Goal: Navigation & Orientation: Find specific page/section

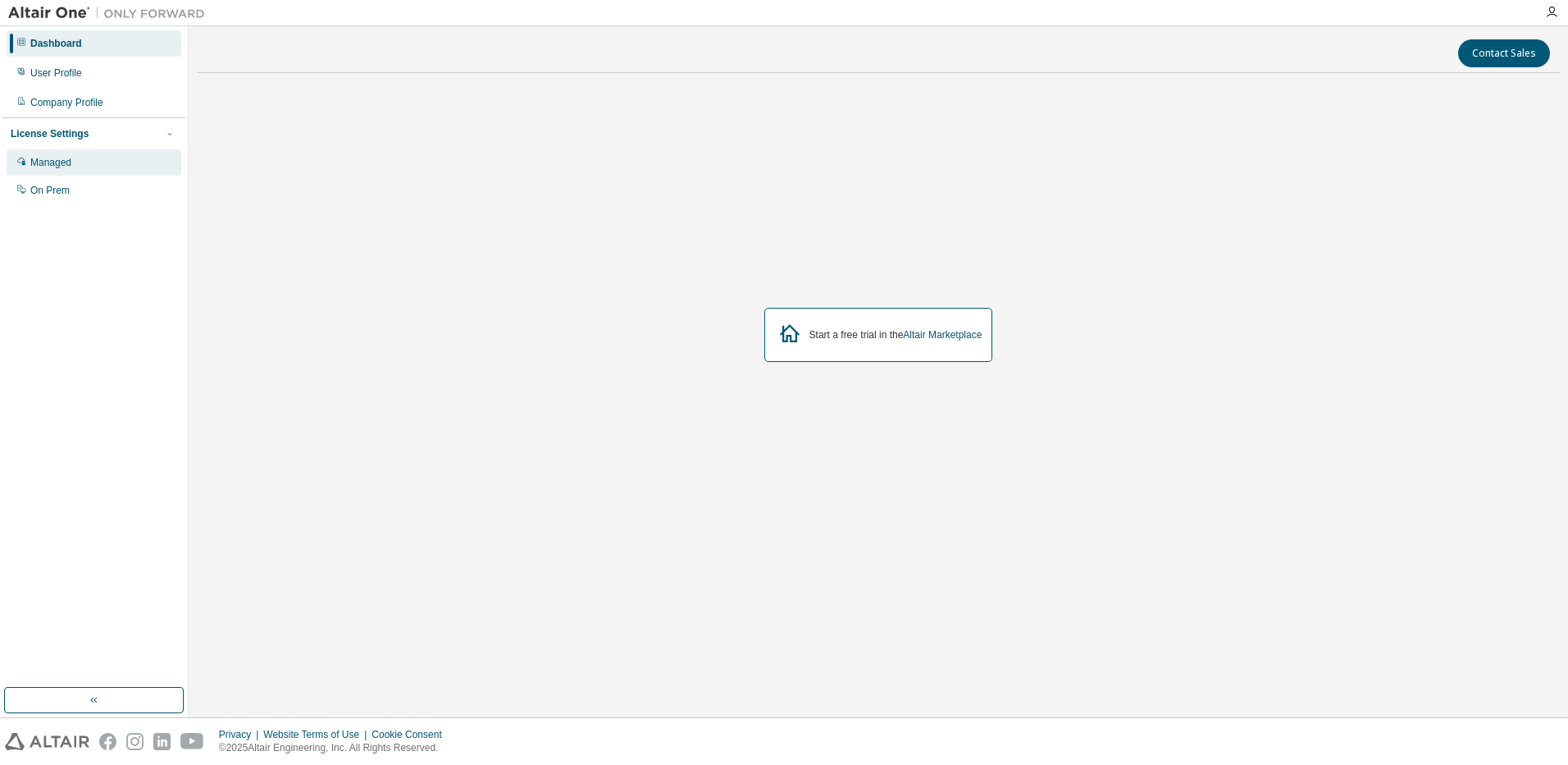
click at [53, 161] on div "Managed" at bounding box center [51, 162] width 41 height 13
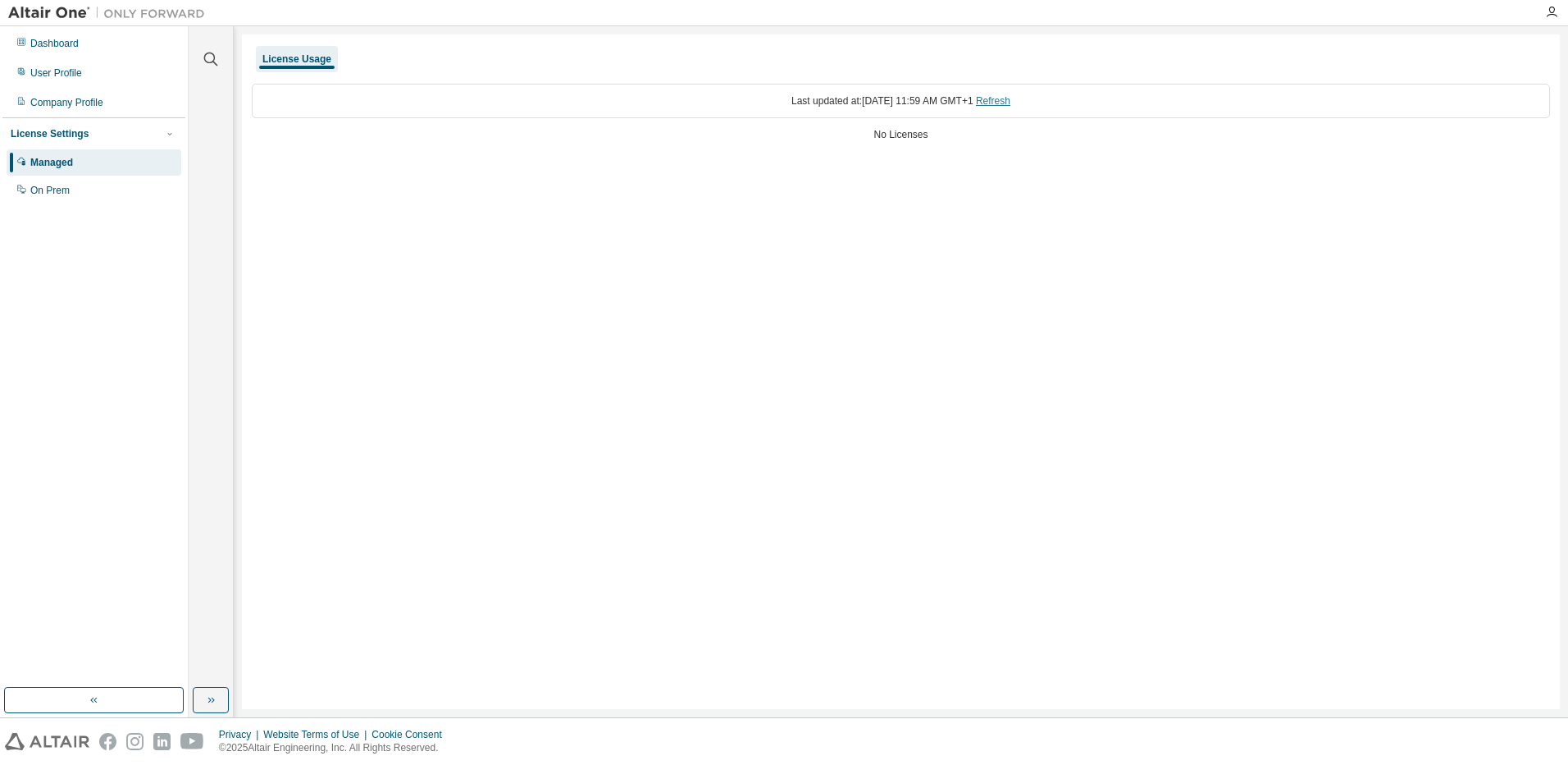
click at [1010, 104] on link "Refresh" at bounding box center [993, 100] width 34 height 11
click at [42, 187] on div "On Prem" at bounding box center [50, 190] width 40 height 13
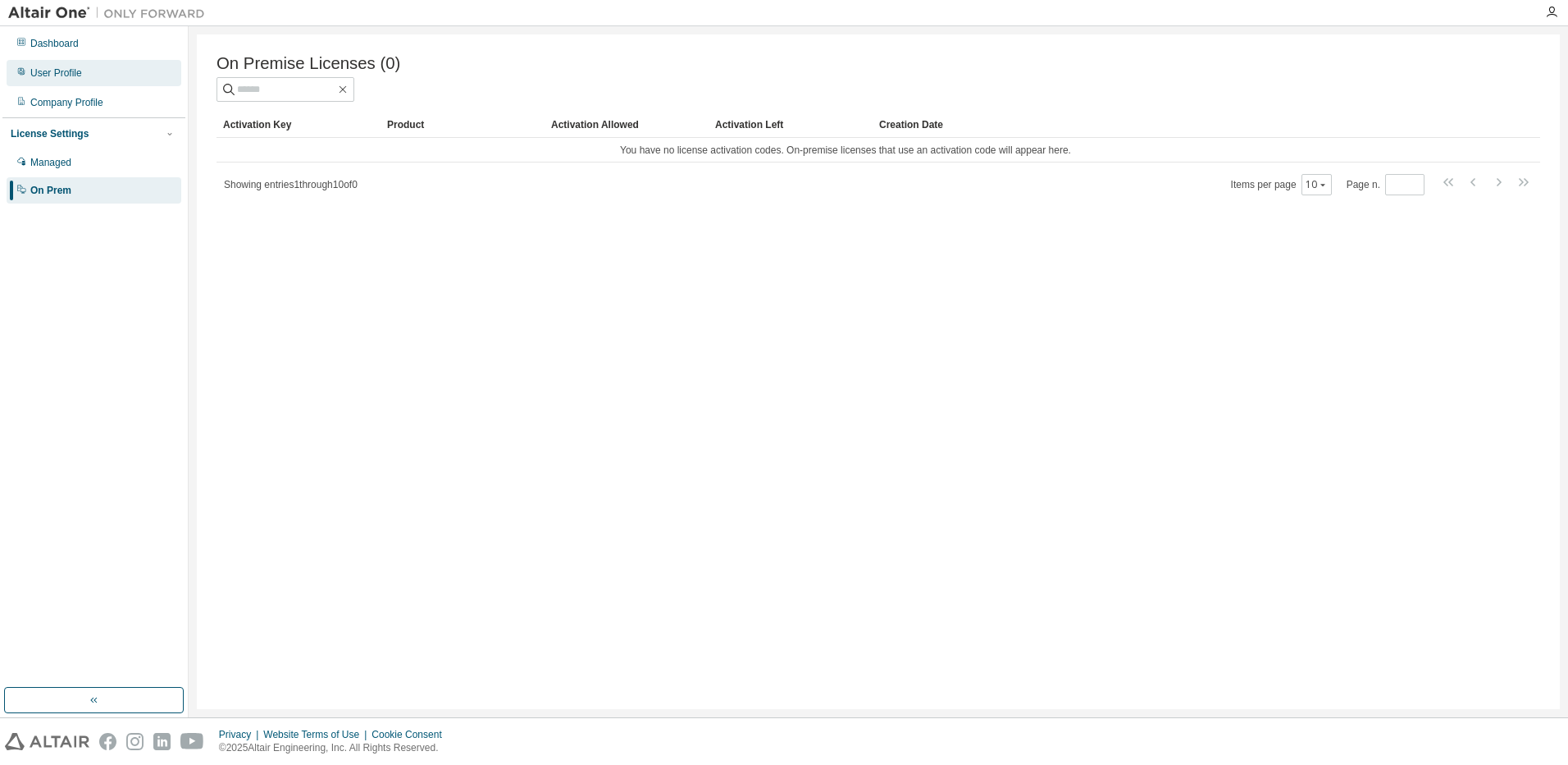
click at [66, 76] on div "User Profile" at bounding box center [56, 72] width 52 height 13
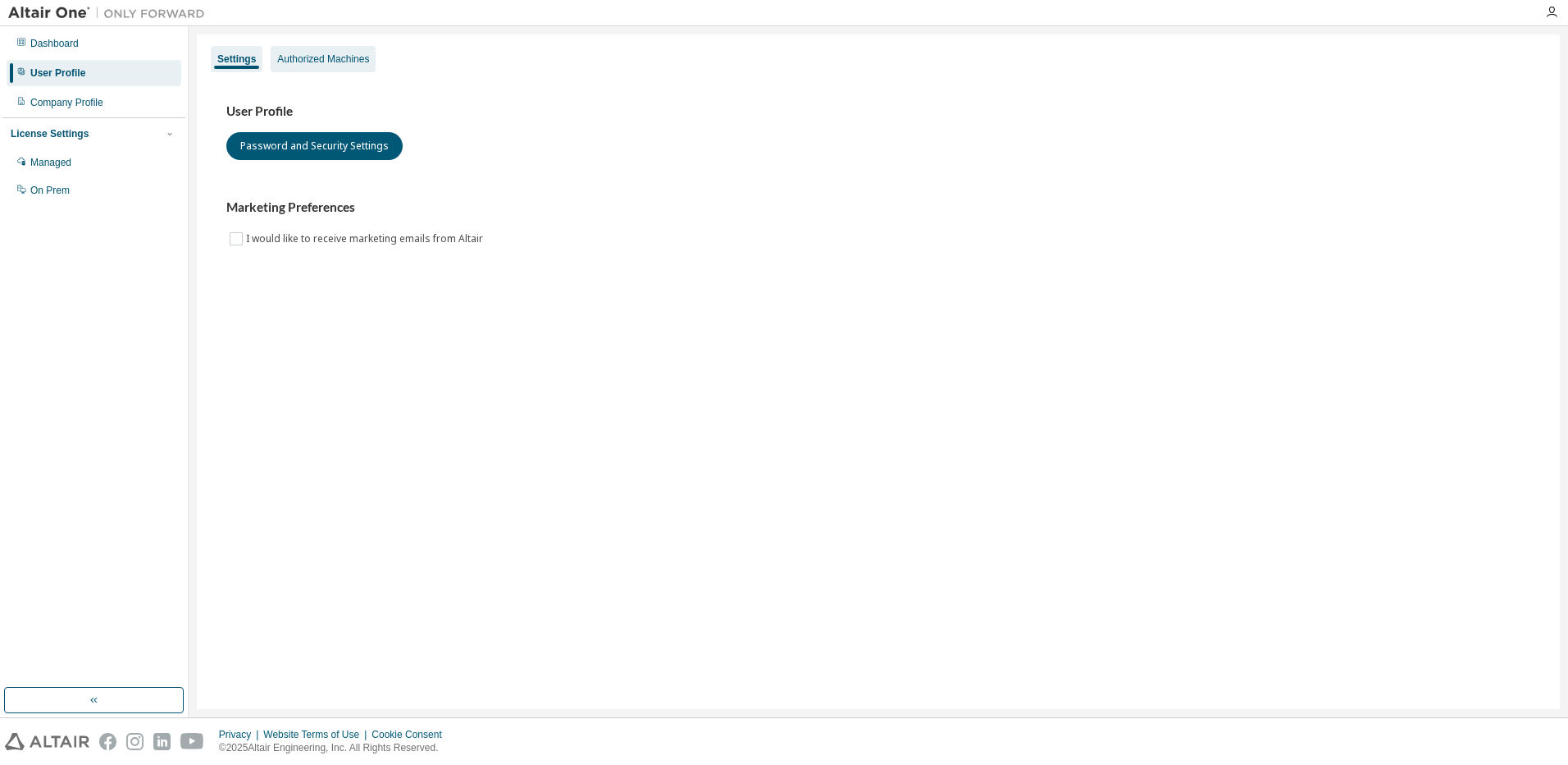
click at [323, 65] on div "Authorized Machines" at bounding box center [323, 59] width 92 height 13
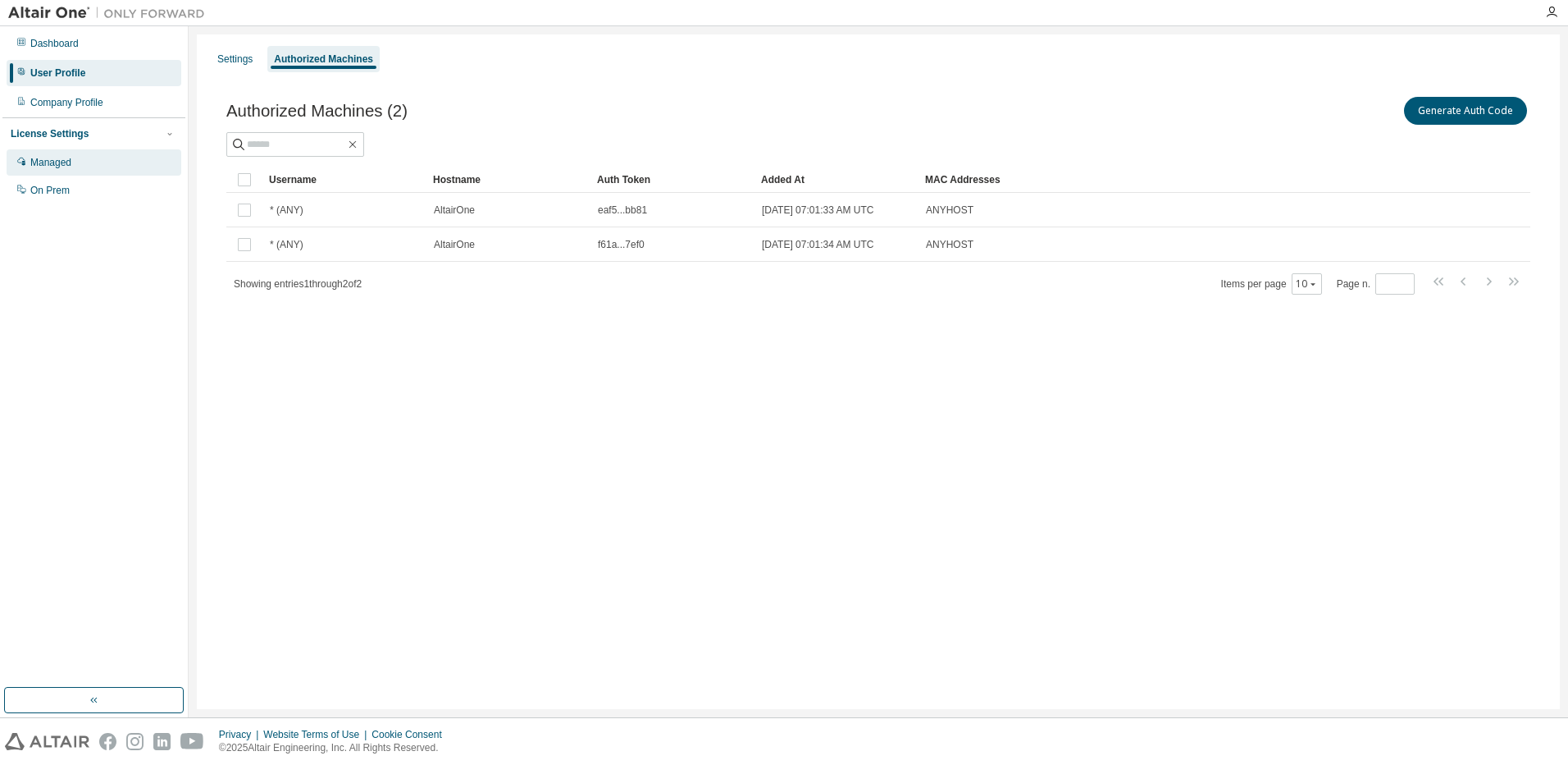
click at [44, 164] on div "Managed" at bounding box center [51, 162] width 41 height 13
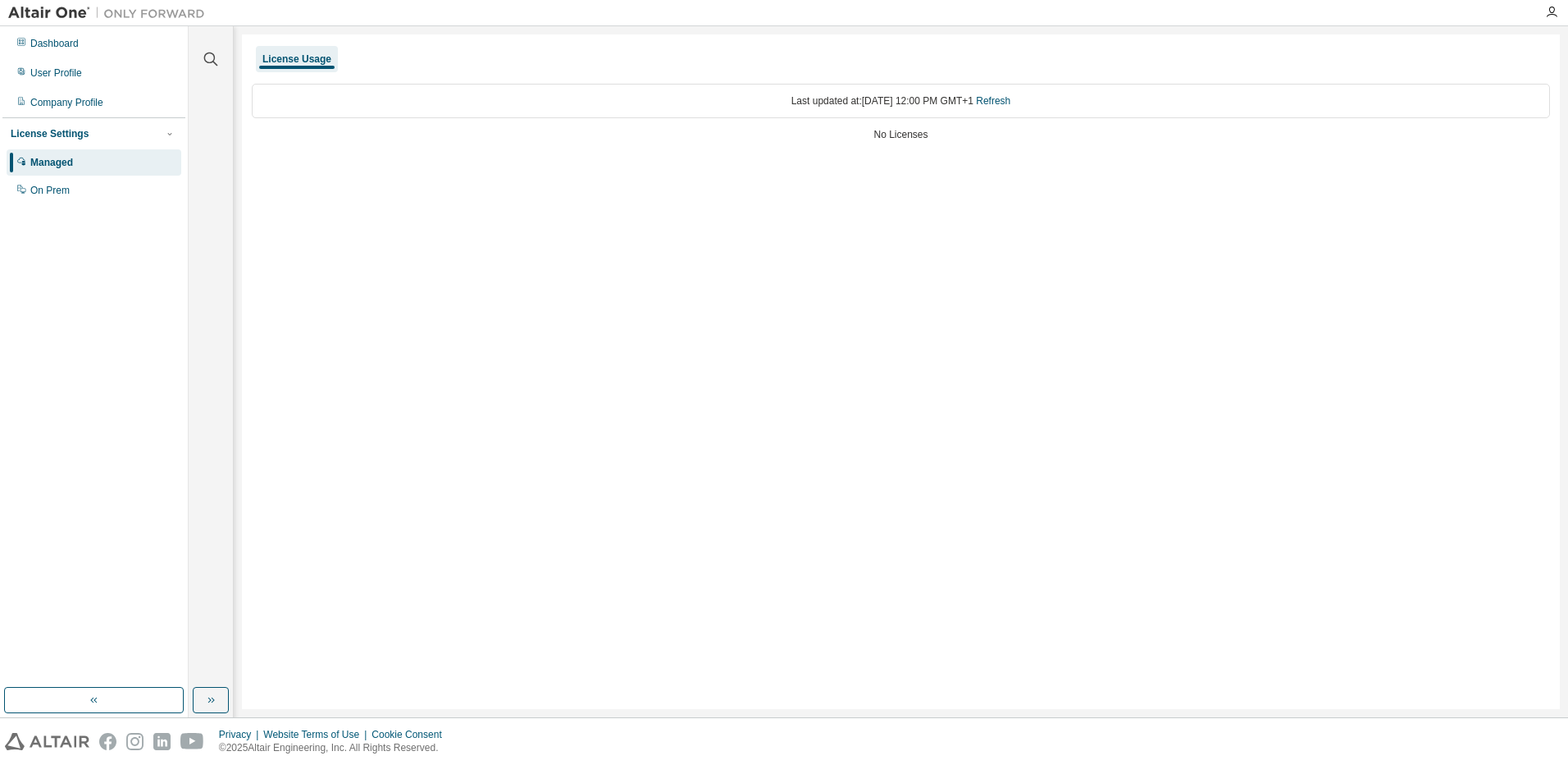
click at [291, 63] on div "License Usage" at bounding box center [297, 59] width 69 height 13
click at [30, 195] on div "On Prem" at bounding box center [50, 190] width 40 height 13
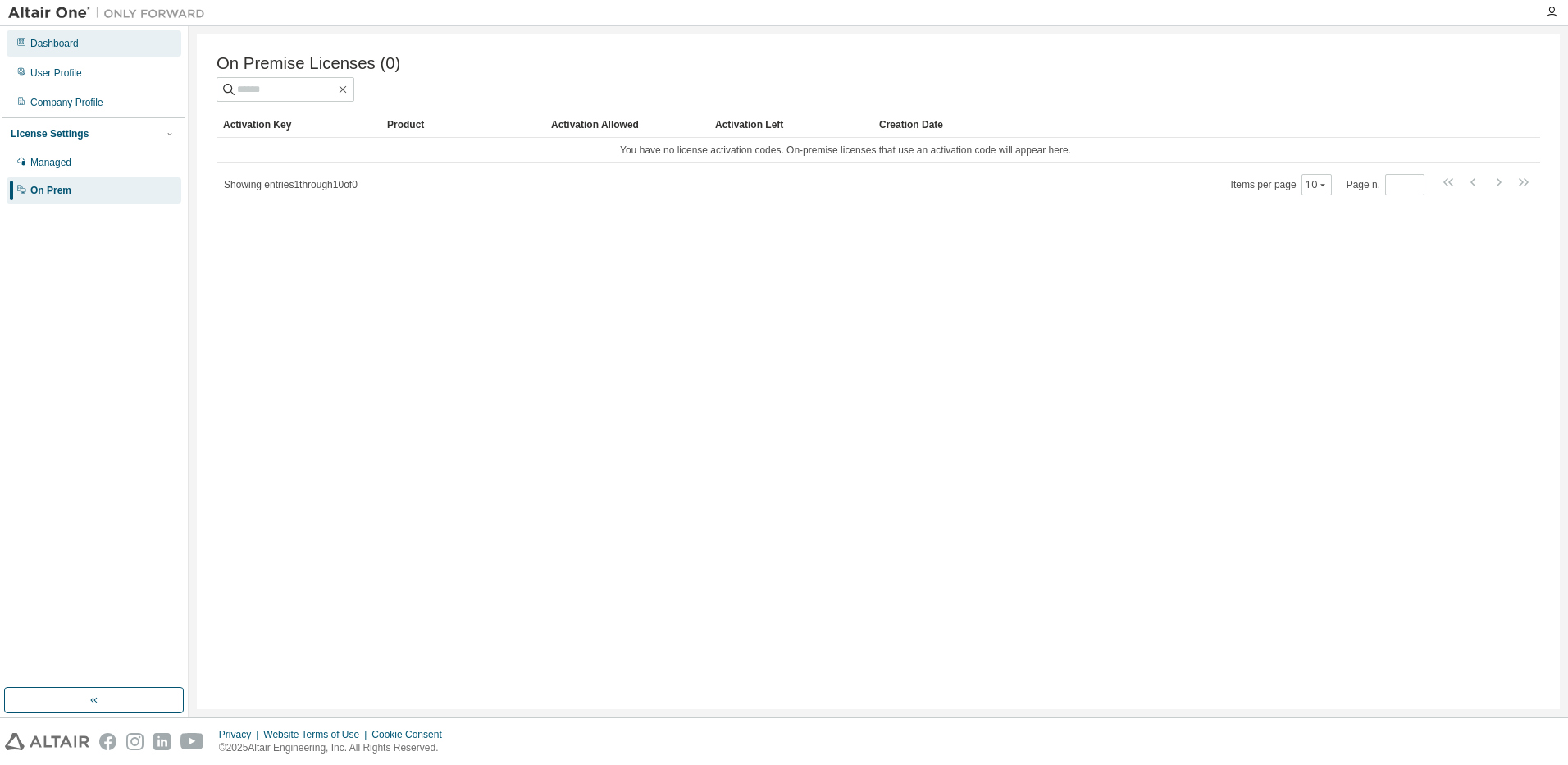
click at [42, 47] on div "Dashboard" at bounding box center [54, 43] width 48 height 13
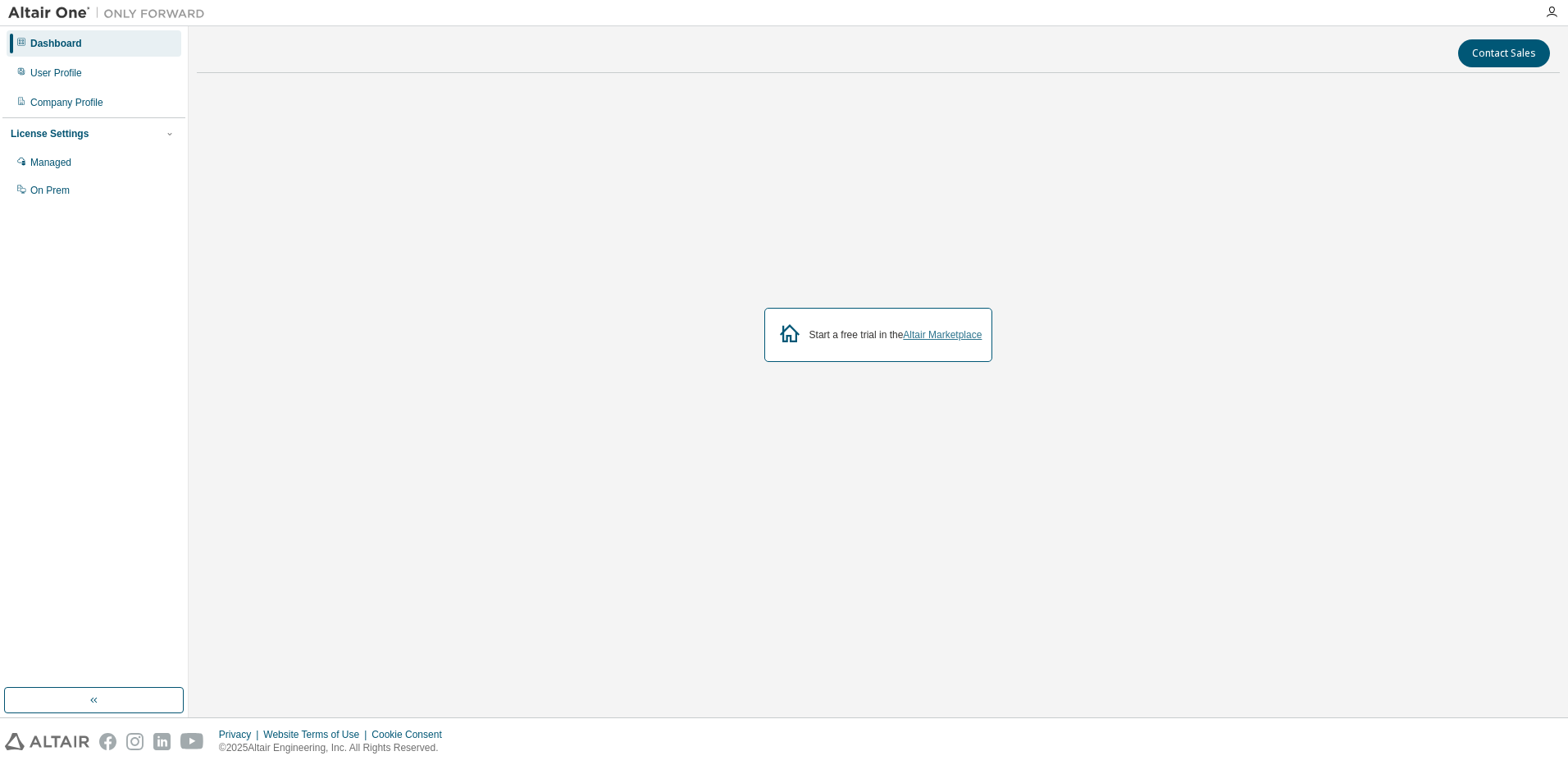
click at [945, 337] on link "Altair Marketplace" at bounding box center [942, 335] width 78 height 11
